Goal: Information Seeking & Learning: Check status

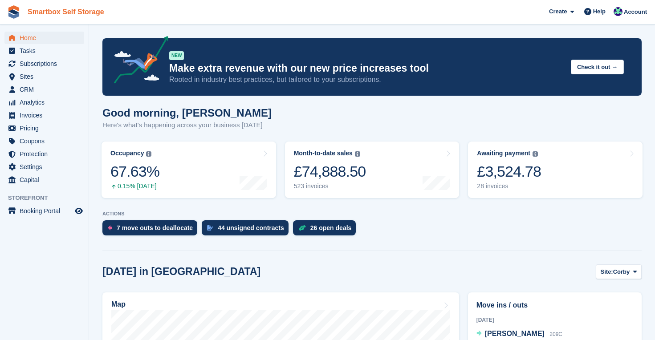
click at [33, 12] on link "Smartbox Self Storage" at bounding box center [66, 11] width 84 height 15
click at [331, 223] on div "26 open deals" at bounding box center [324, 228] width 63 height 15
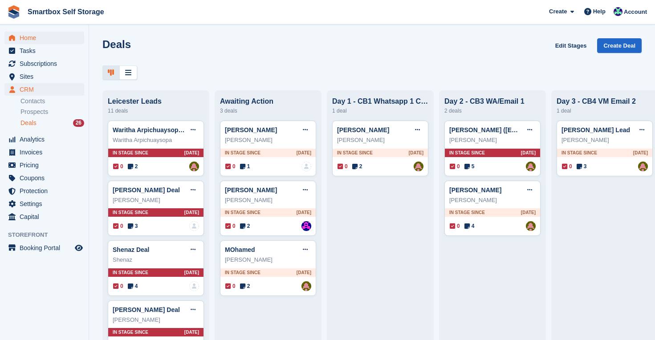
click at [30, 33] on span "Home" at bounding box center [46, 38] width 53 height 12
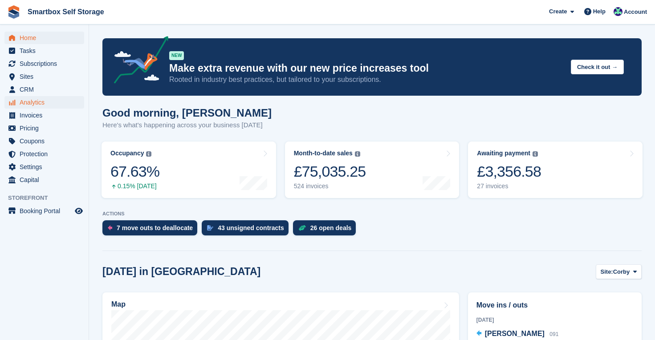
click at [35, 96] on span "Analytics" at bounding box center [46, 102] width 53 height 12
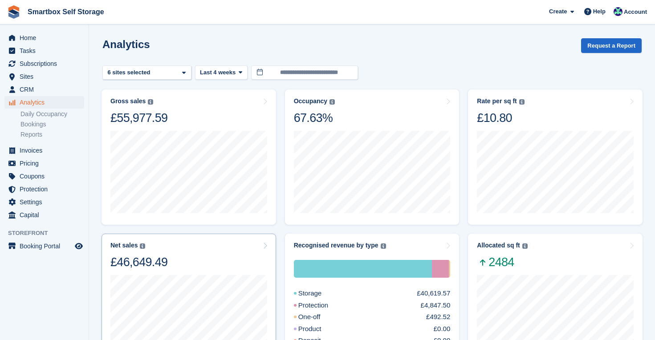
click at [193, 259] on div "Net sales The sum of all finalised invoices, after discount and excluding tax. …" at bounding box center [188, 256] width 157 height 28
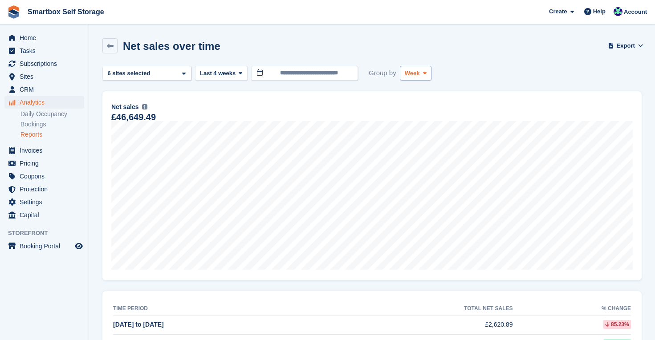
click at [426, 74] on icon at bounding box center [425, 73] width 4 height 6
click at [425, 132] on link "Month" at bounding box center [443, 127] width 78 height 16
click at [239, 73] on span at bounding box center [240, 72] width 7 height 7
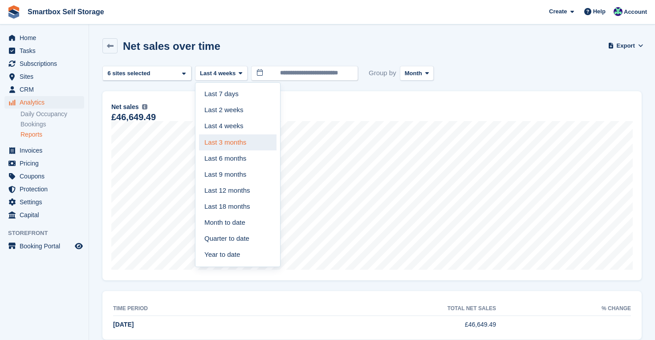
click at [239, 139] on link "Last 3 months" at bounding box center [238, 143] width 78 height 16
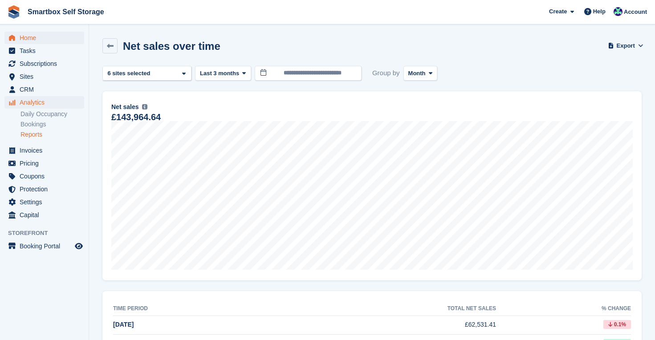
click at [33, 40] on span "Home" at bounding box center [46, 38] width 53 height 12
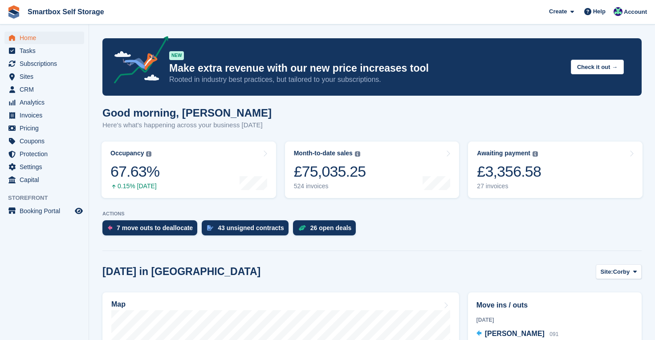
click at [32, 39] on span "Home" at bounding box center [46, 38] width 53 height 12
click at [39, 61] on span "Subscriptions" at bounding box center [46, 63] width 53 height 12
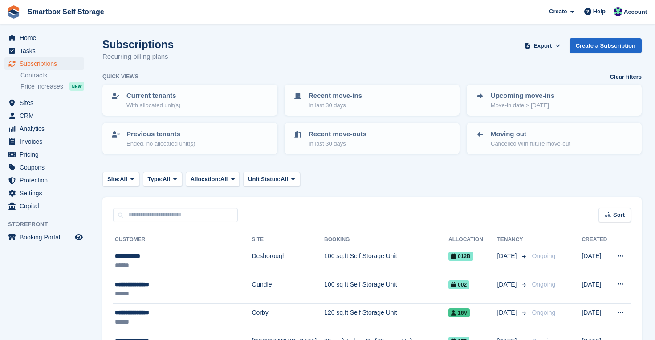
click at [205, 206] on div "Sort Sort by Customer name Date created Move in date Move out date Created (old…" at bounding box center [371, 209] width 539 height 25
click at [196, 217] on input "text" at bounding box center [175, 215] width 125 height 15
type input "*****"
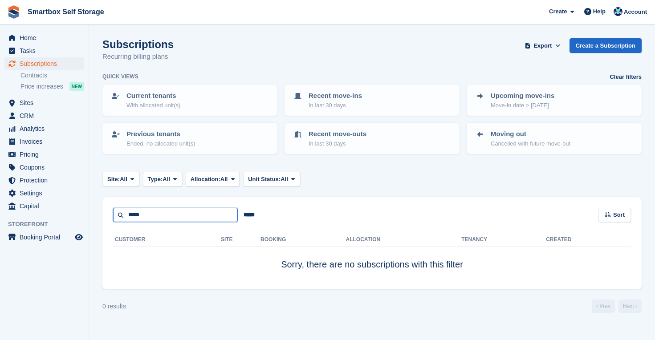
drag, startPoint x: 152, startPoint y: 218, endPoint x: 86, endPoint y: 214, distance: 66.1
click at [86, 214] on div "Home Tasks Subscriptions Subscriptions Subscriptions Contracts Price increases …" at bounding box center [327, 170] width 655 height 340
click at [28, 103] on span "Sites" at bounding box center [46, 103] width 53 height 12
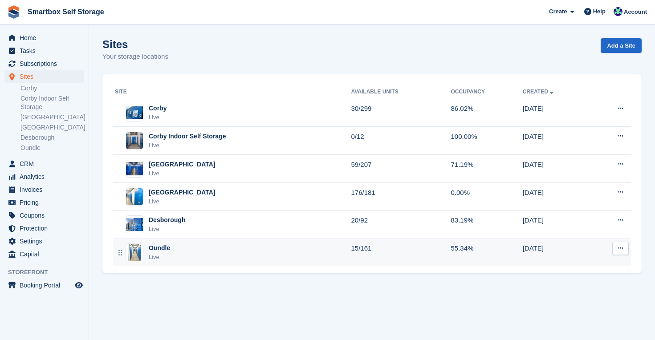
click at [171, 249] on div "Oundle Live" at bounding box center [233, 253] width 236 height 18
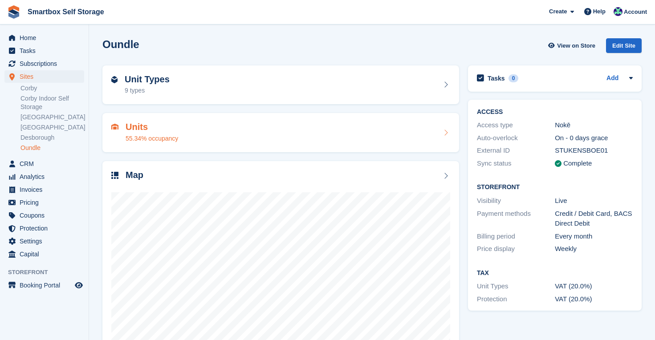
click at [140, 132] on div "Units 55.34% occupancy" at bounding box center [152, 132] width 53 height 21
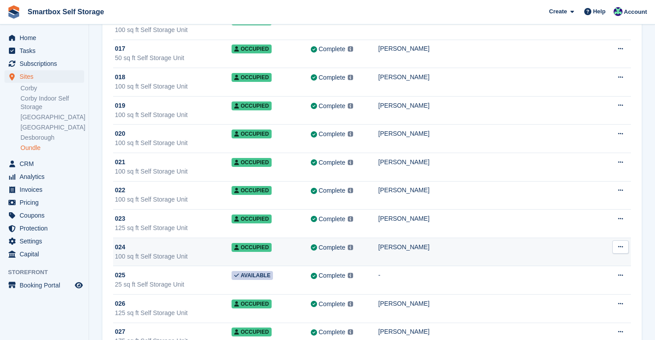
scroll to position [2441, 0]
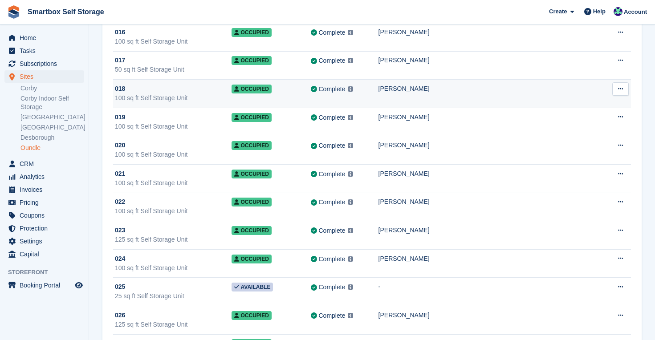
click at [170, 98] on div "100 sq ft Self Storage Unit" at bounding box center [173, 98] width 117 height 9
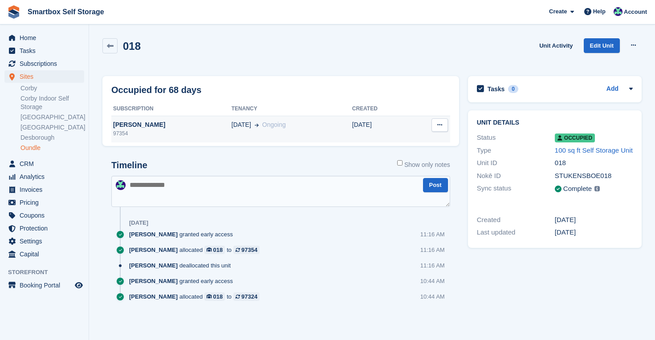
click at [128, 126] on div "[PERSON_NAME]" at bounding box center [171, 124] width 120 height 9
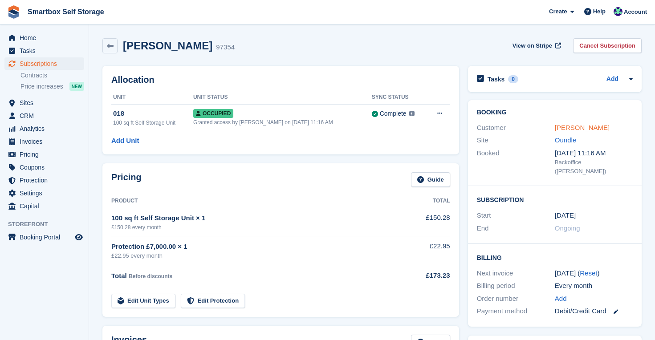
click at [564, 128] on link "Hywel Palmer" at bounding box center [582, 128] width 55 height 8
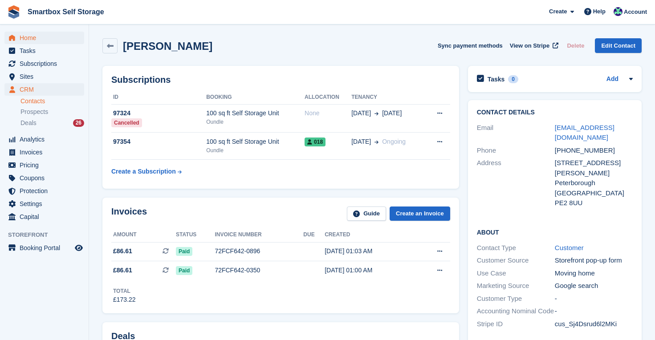
click at [29, 37] on span "Home" at bounding box center [46, 38] width 53 height 12
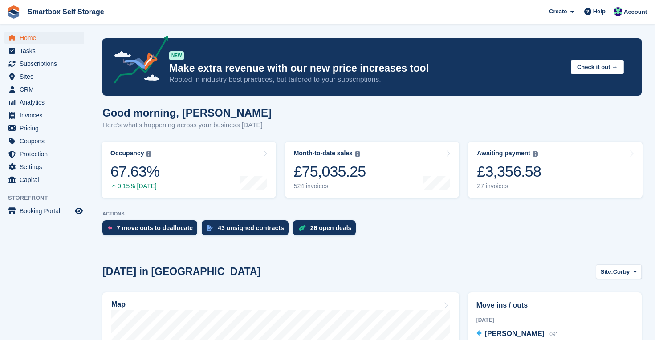
click at [34, 35] on span "Home" at bounding box center [46, 38] width 53 height 12
